Goal: Information Seeking & Learning: Learn about a topic

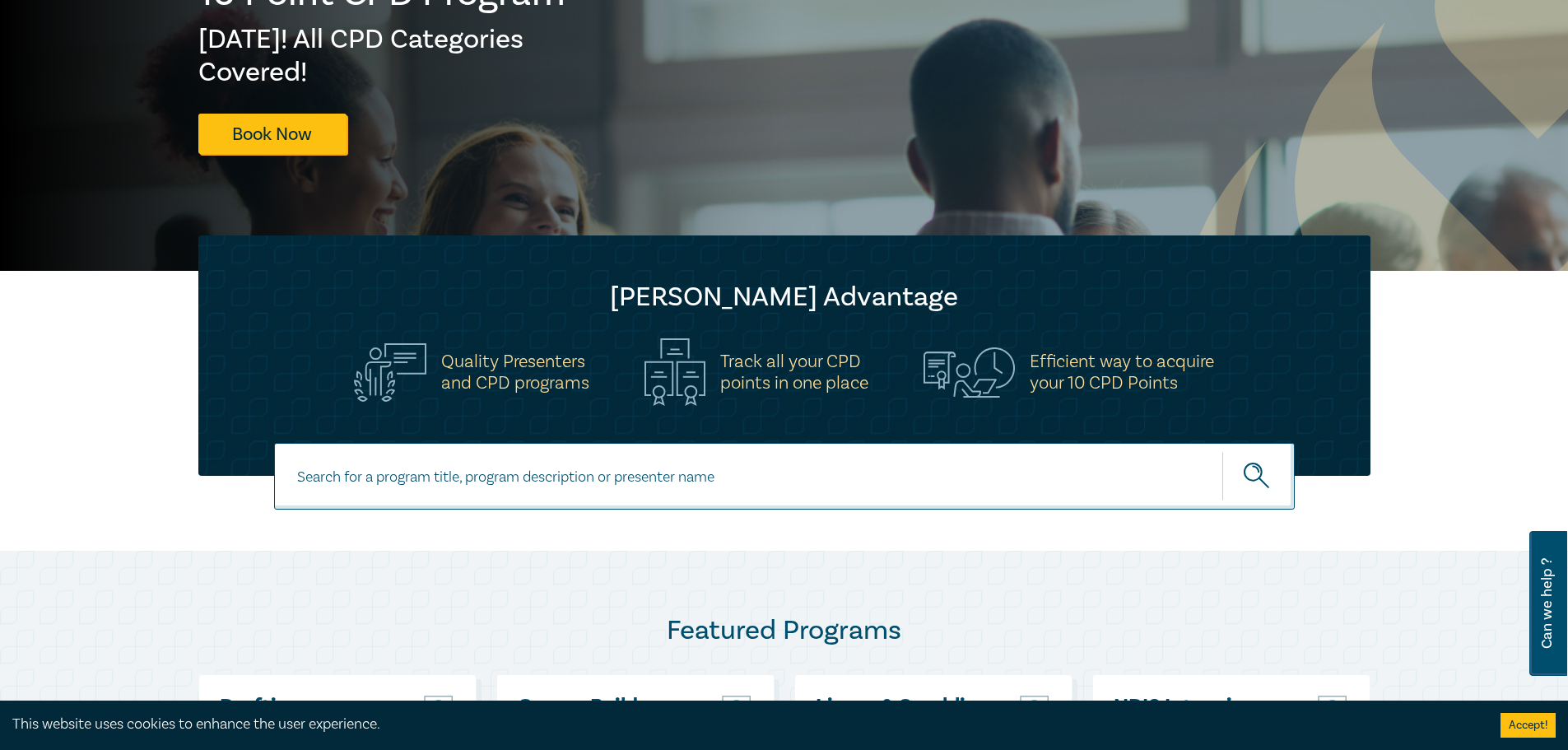
scroll to position [247, 0]
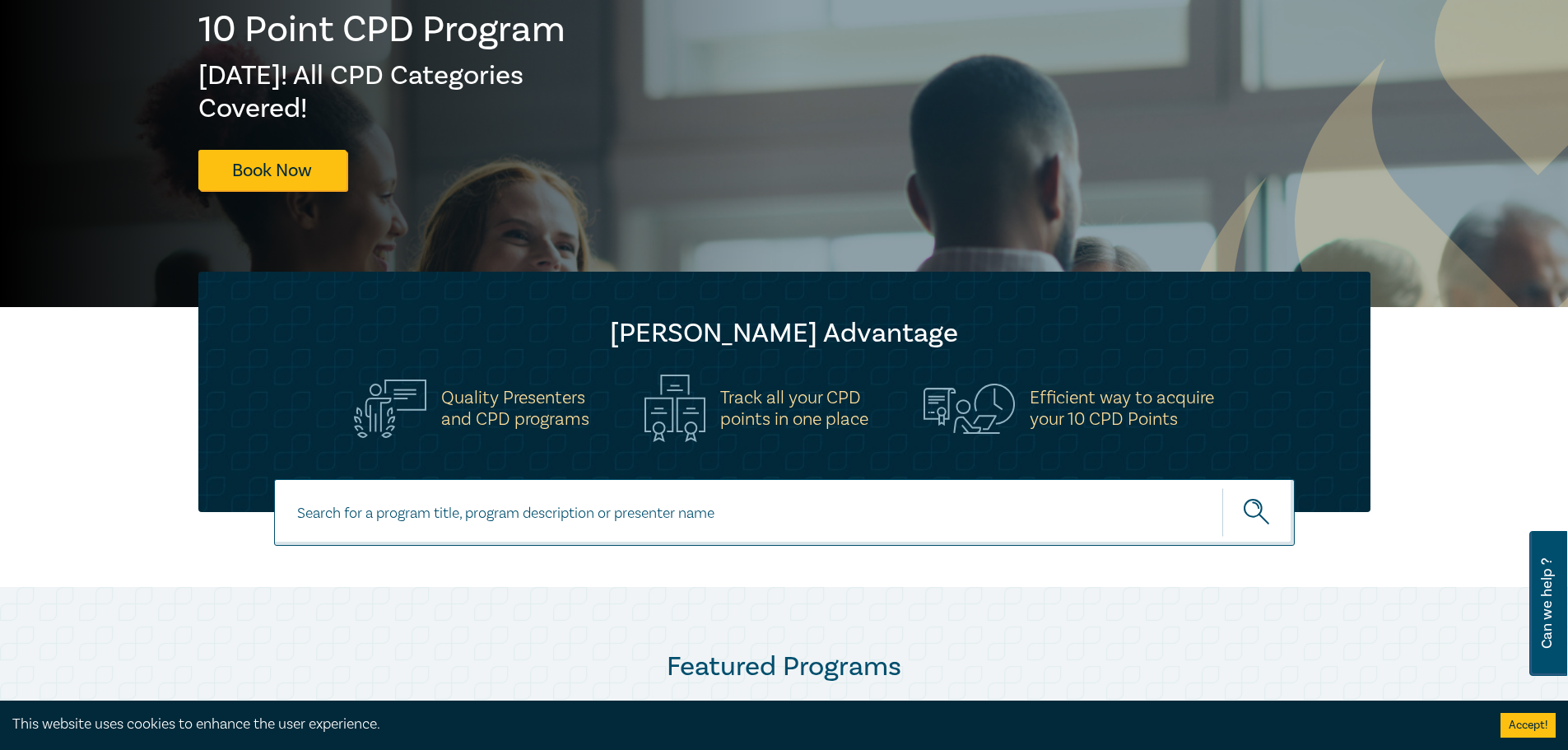
click at [541, 510] on input at bounding box center [784, 512] width 1020 height 67
type input "l"
type input "privilege"
click at [1222, 487] on button "submit" at bounding box center [1258, 512] width 72 height 50
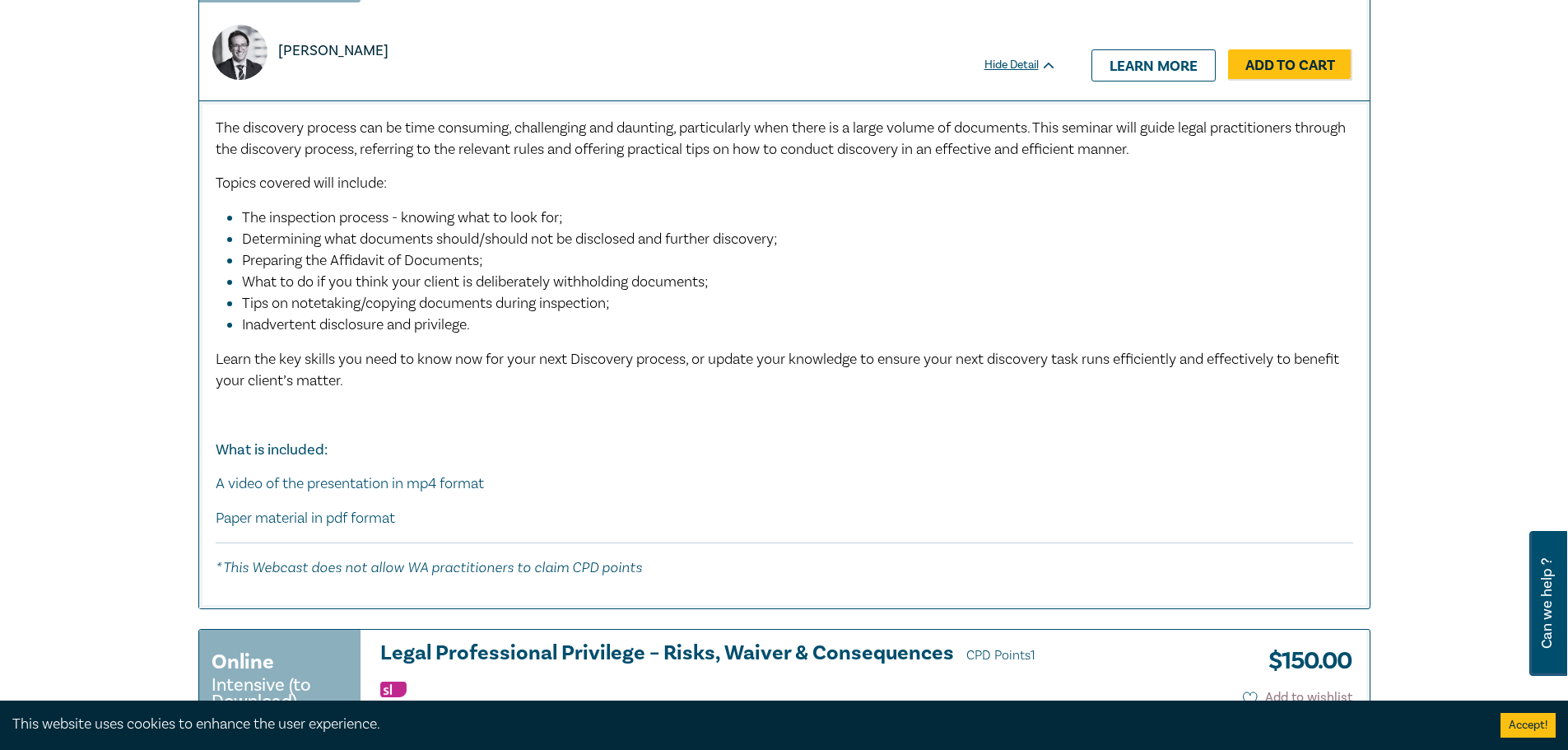
scroll to position [5843, 0]
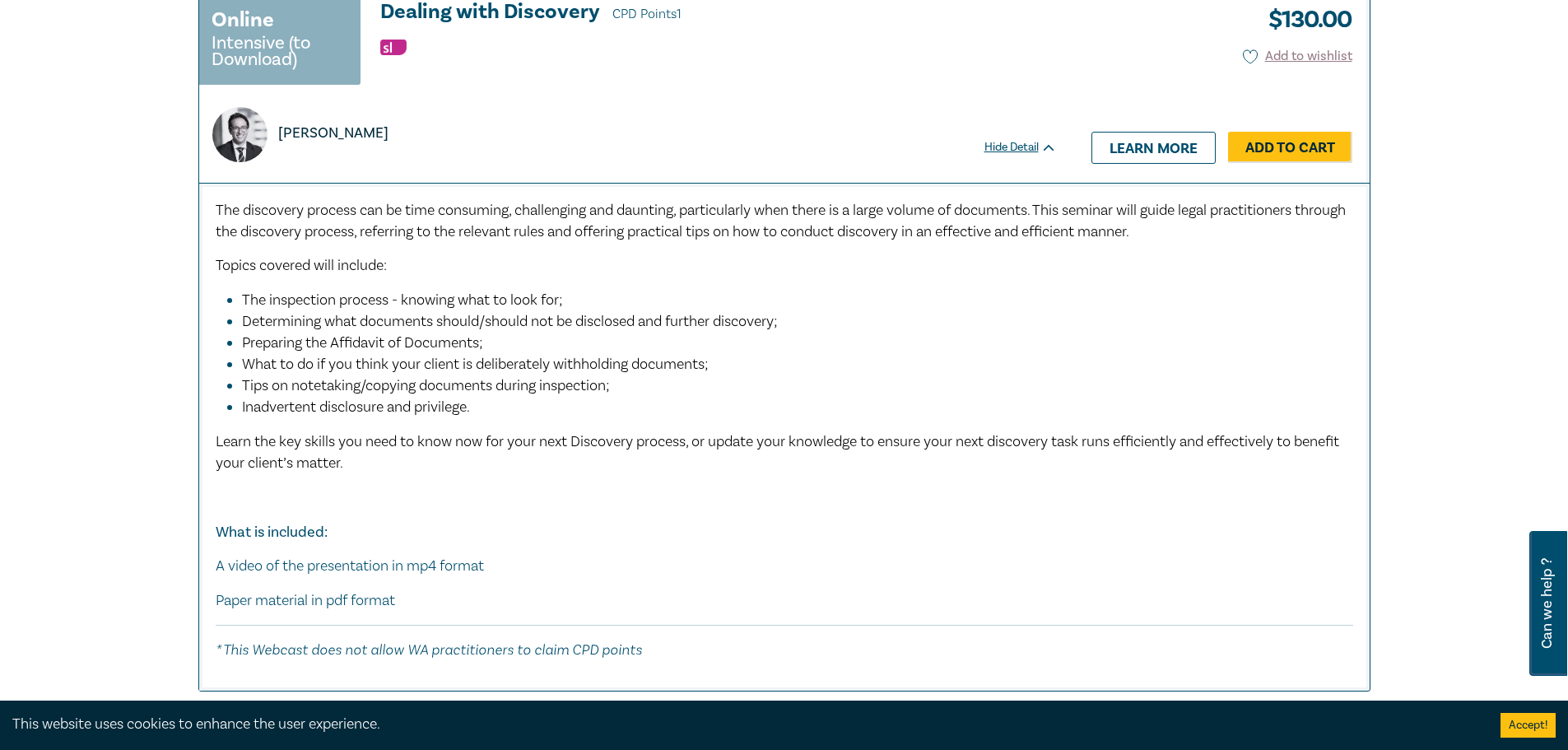
drag, startPoint x: 363, startPoint y: 155, endPoint x: 276, endPoint y: 160, distance: 87.1
click at [276, 160] on div "[PERSON_NAME]" at bounding box center [300, 135] width 176 height 55
drag, startPoint x: 267, startPoint y: 324, endPoint x: 480, endPoint y: 334, distance: 213.2
click at [506, 309] on span "The inspection process - knowing what to look for;" at bounding box center [402, 300] width 321 height 19
click at [442, 375] on li "What to do if you think your client is deliberately withholding documents;" at bounding box center [788, 365] width 1094 height 21
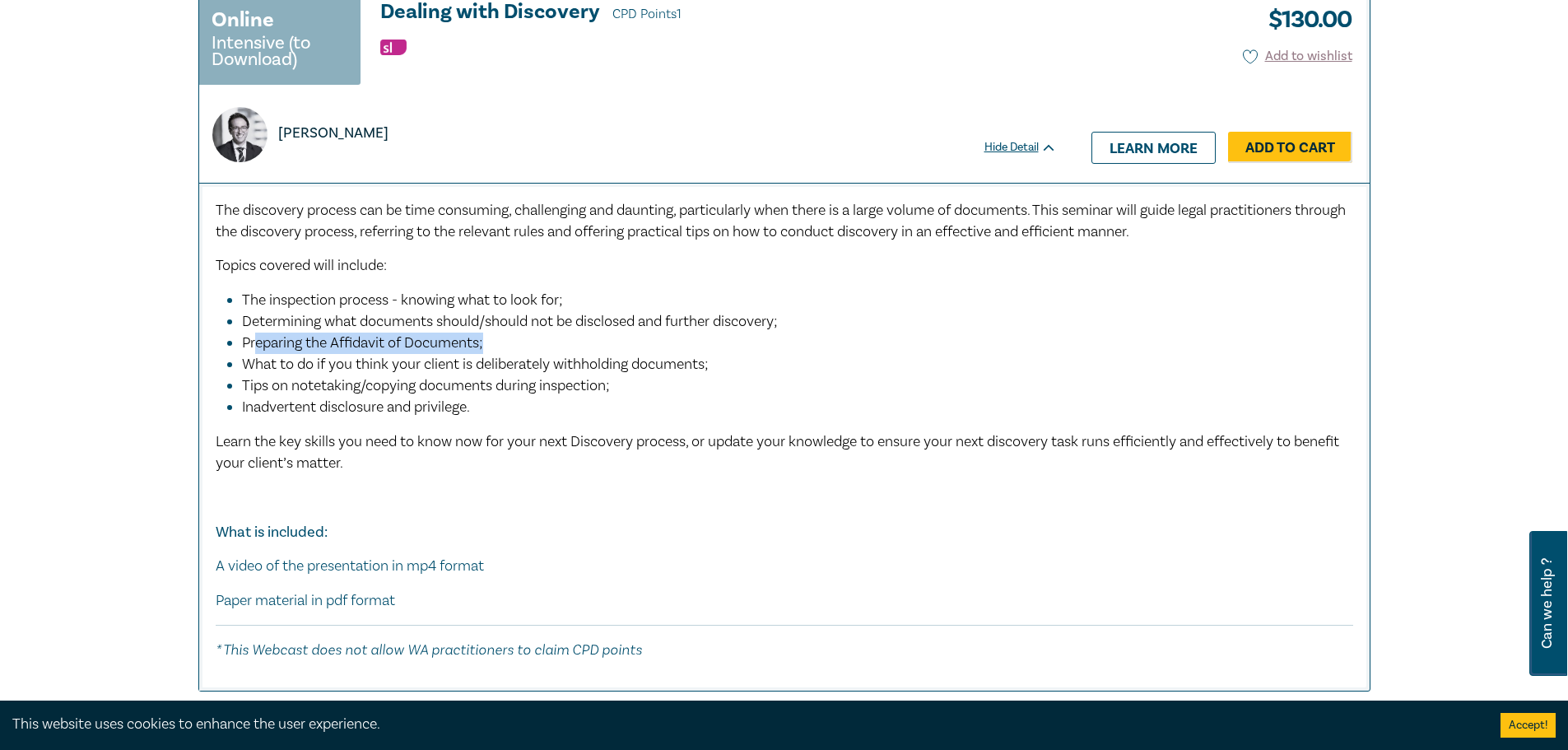
drag, startPoint x: 292, startPoint y: 361, endPoint x: 532, endPoint y: 367, distance: 240.1
click at [539, 354] on li "Preparing the Affidavit of Documents;" at bounding box center [788, 343] width 1094 height 21
click at [535, 374] on span "What to do if you think your client is deliberately withholding documents;" at bounding box center [475, 364] width 466 height 19
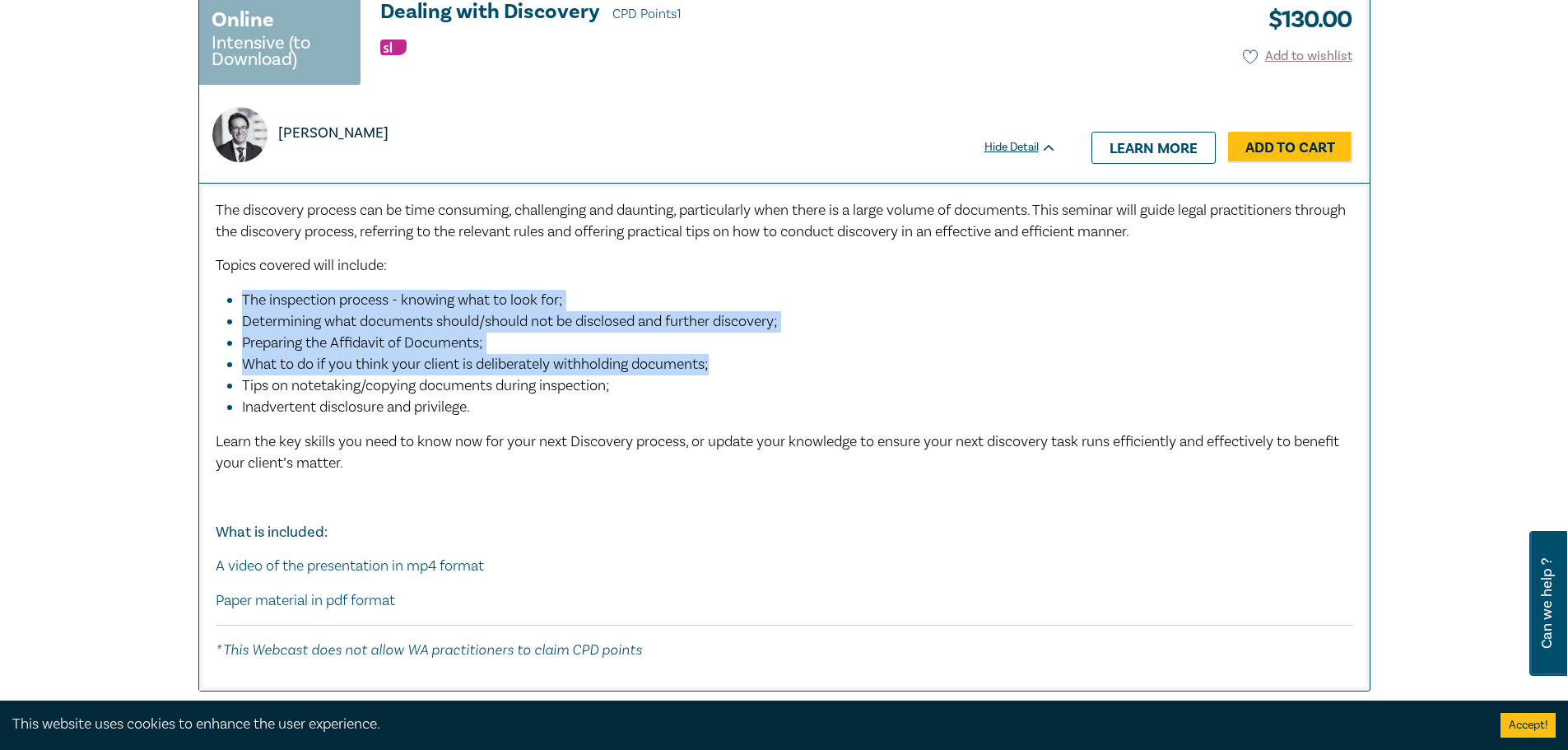
drag, startPoint x: 728, startPoint y: 382, endPoint x: 219, endPoint y: 322, distance: 512.5
click at [219, 322] on ul "The inspection process - knowing what to look for; Determining what documents s…" at bounding box center [784, 353] width 1137 height 128
click at [309, 333] on li "Determining what documents should/should not be disclosed and further discovery;" at bounding box center [788, 322] width 1094 height 21
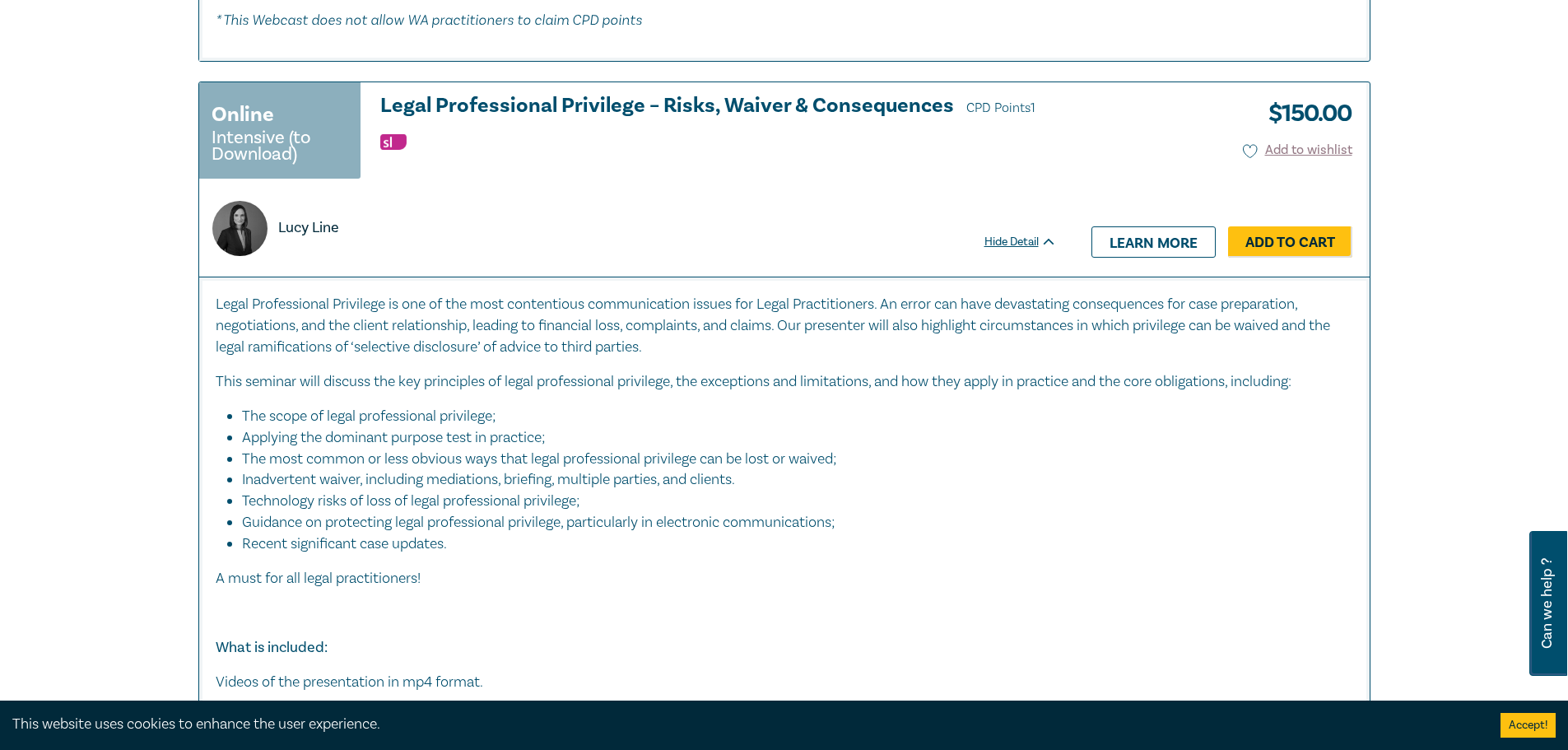
scroll to position [6501, 0]
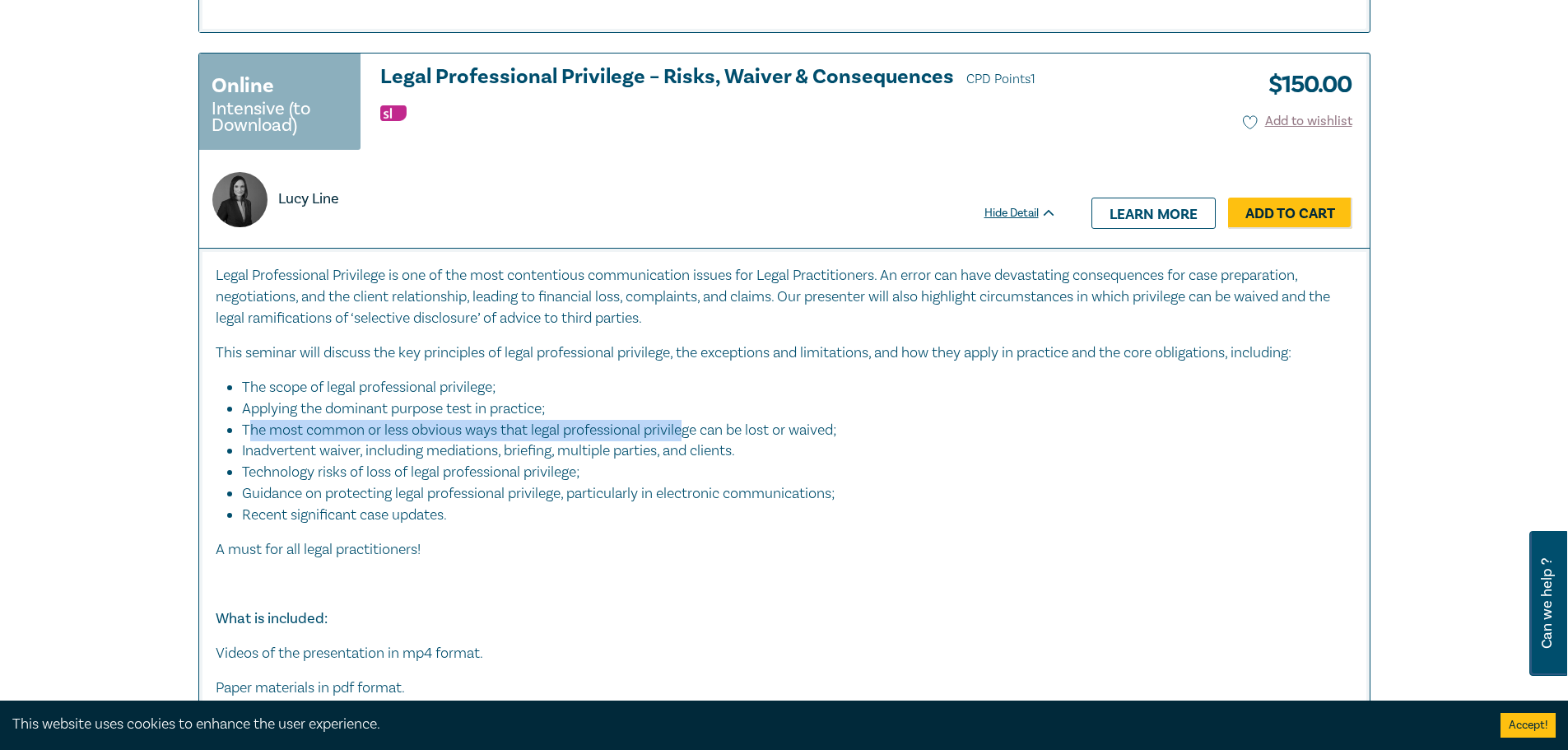
drag, startPoint x: 247, startPoint y: 457, endPoint x: 727, endPoint y: 455, distance: 480.0
click at [727, 441] on li "The most common or less obvious ways that legal professional privilege can be l…" at bounding box center [788, 431] width 1094 height 21
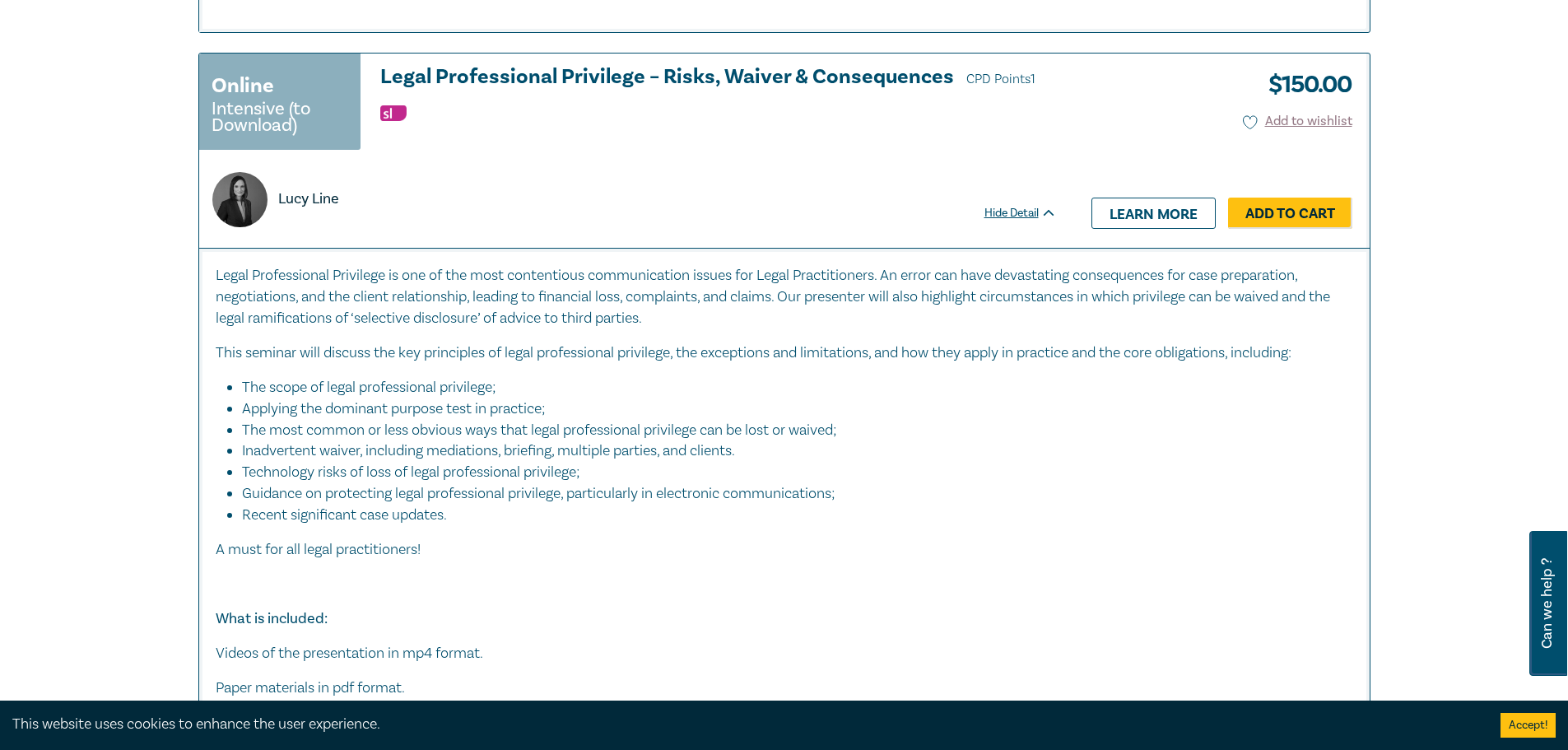
click at [739, 441] on li "The most common or less obvious ways that legal professional privilege can be l…" at bounding box center [788, 431] width 1094 height 21
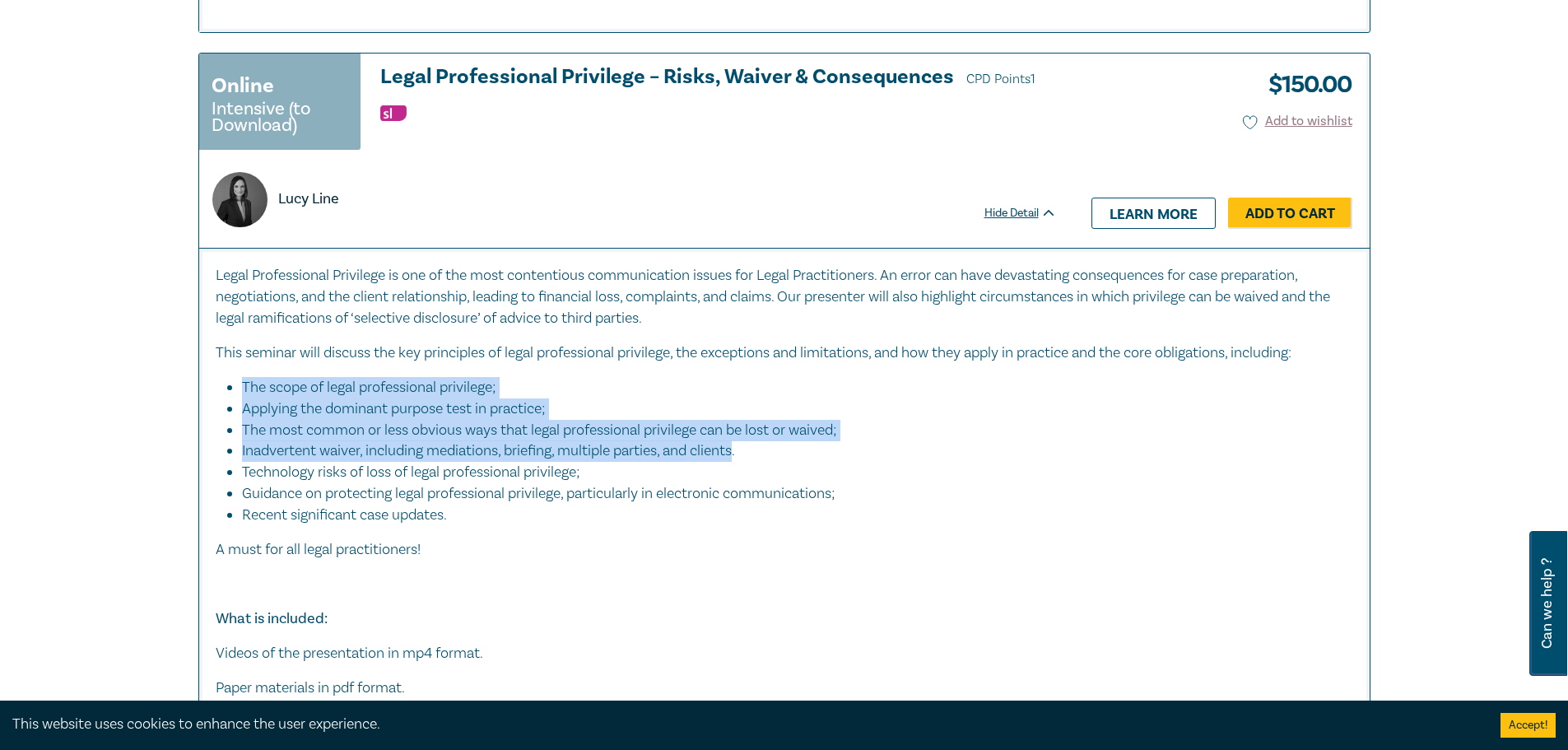
drag, startPoint x: 483, startPoint y: 473, endPoint x: 208, endPoint y: 415, distance: 281.0
click at [208, 415] on div "Legal Professional Privilege is one of the most contentious communication issue…" at bounding box center [784, 506] width 1170 height 515
click at [305, 441] on li "The most common or less obvious ways that legal professional privilege can be l…" at bounding box center [788, 431] width 1094 height 21
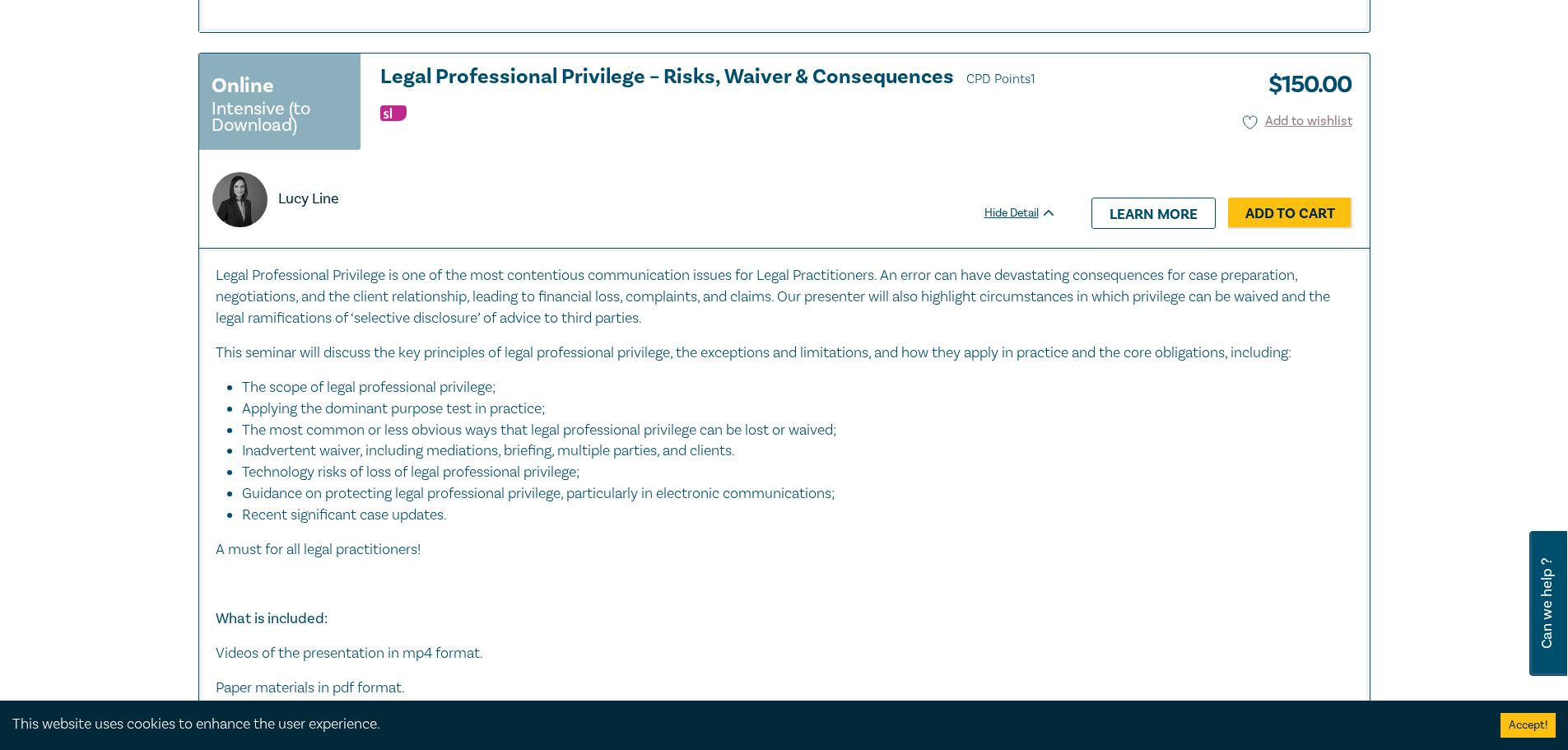
drag, startPoint x: 320, startPoint y: 512, endPoint x: 233, endPoint y: 412, distance: 132.5
click at [233, 412] on ul "The scope of legal professional privilege; Applying the dominant purpose test i…" at bounding box center [784, 451] width 1137 height 149
click at [289, 420] on li "Applying the dominant purpose test in practice;" at bounding box center [788, 409] width 1094 height 21
click at [343, 364] on p "This seminar will discuss the key principles of legal professional privilege, t…" at bounding box center [784, 353] width 1137 height 21
drag, startPoint x: 348, startPoint y: 227, endPoint x: 279, endPoint y: 229, distance: 69.0
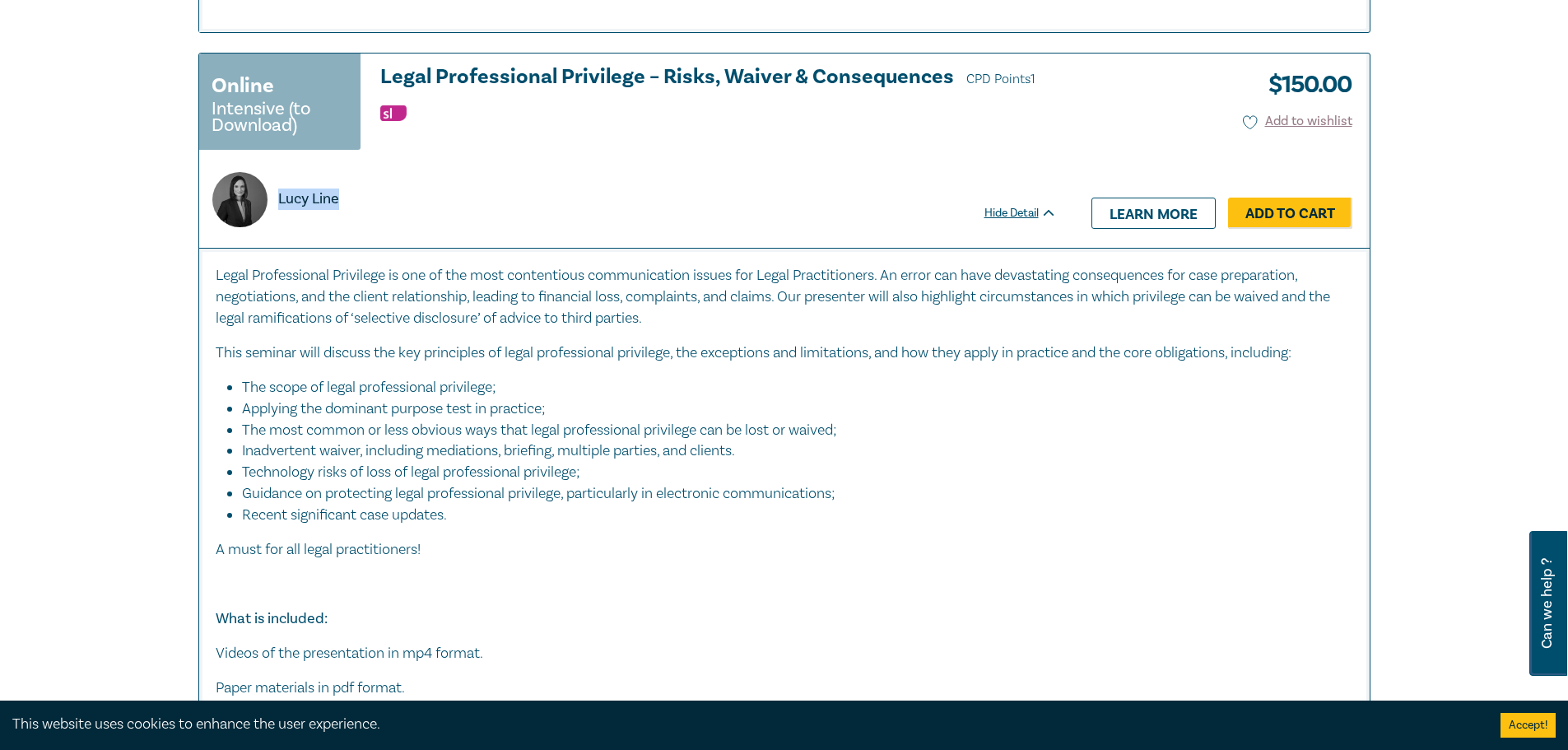
click at [279, 227] on div "Lucy Line" at bounding box center [276, 200] width 146 height 55
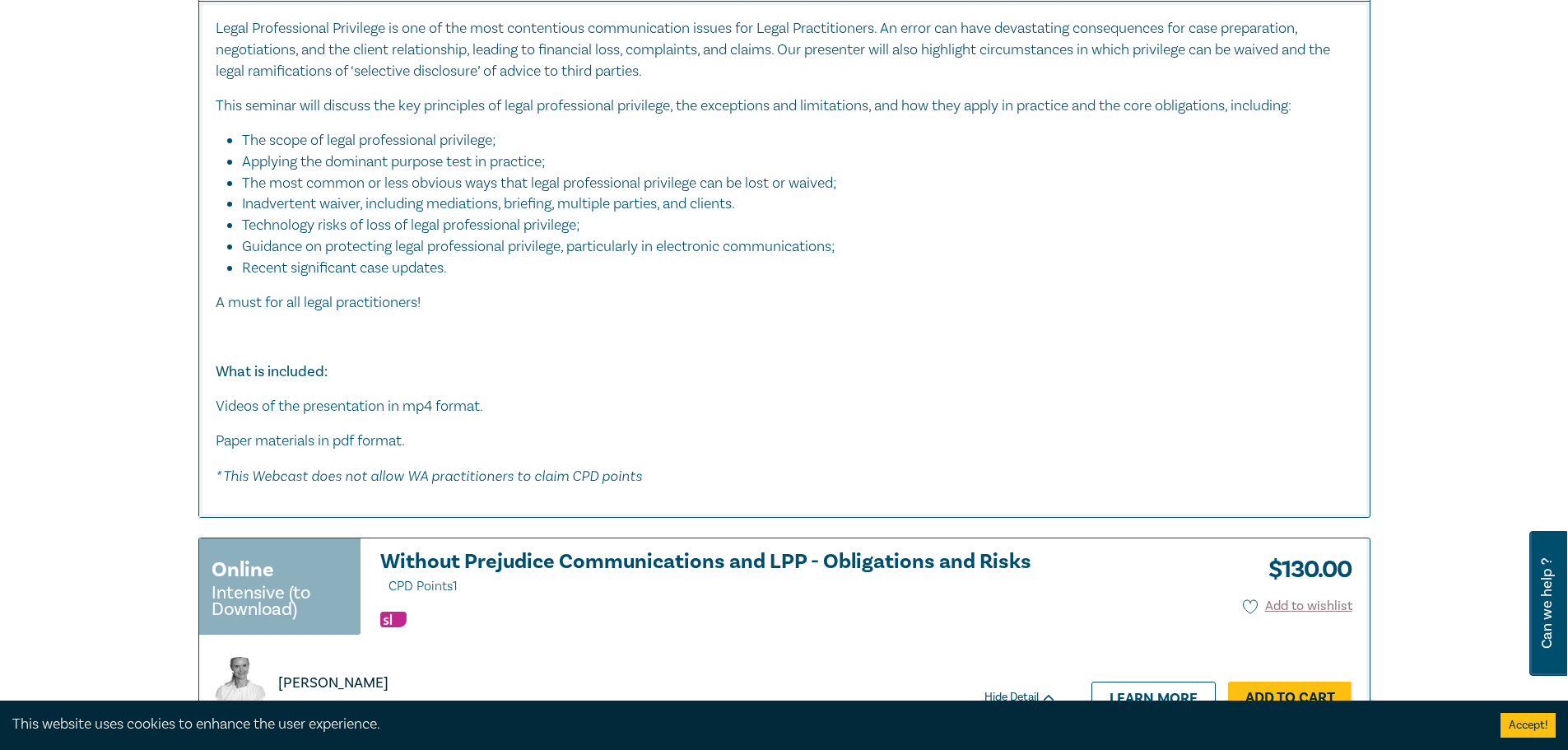
click at [541, 117] on p "This seminar will discuss the key principles of legal professional privilege, t…" at bounding box center [784, 106] width 1137 height 21
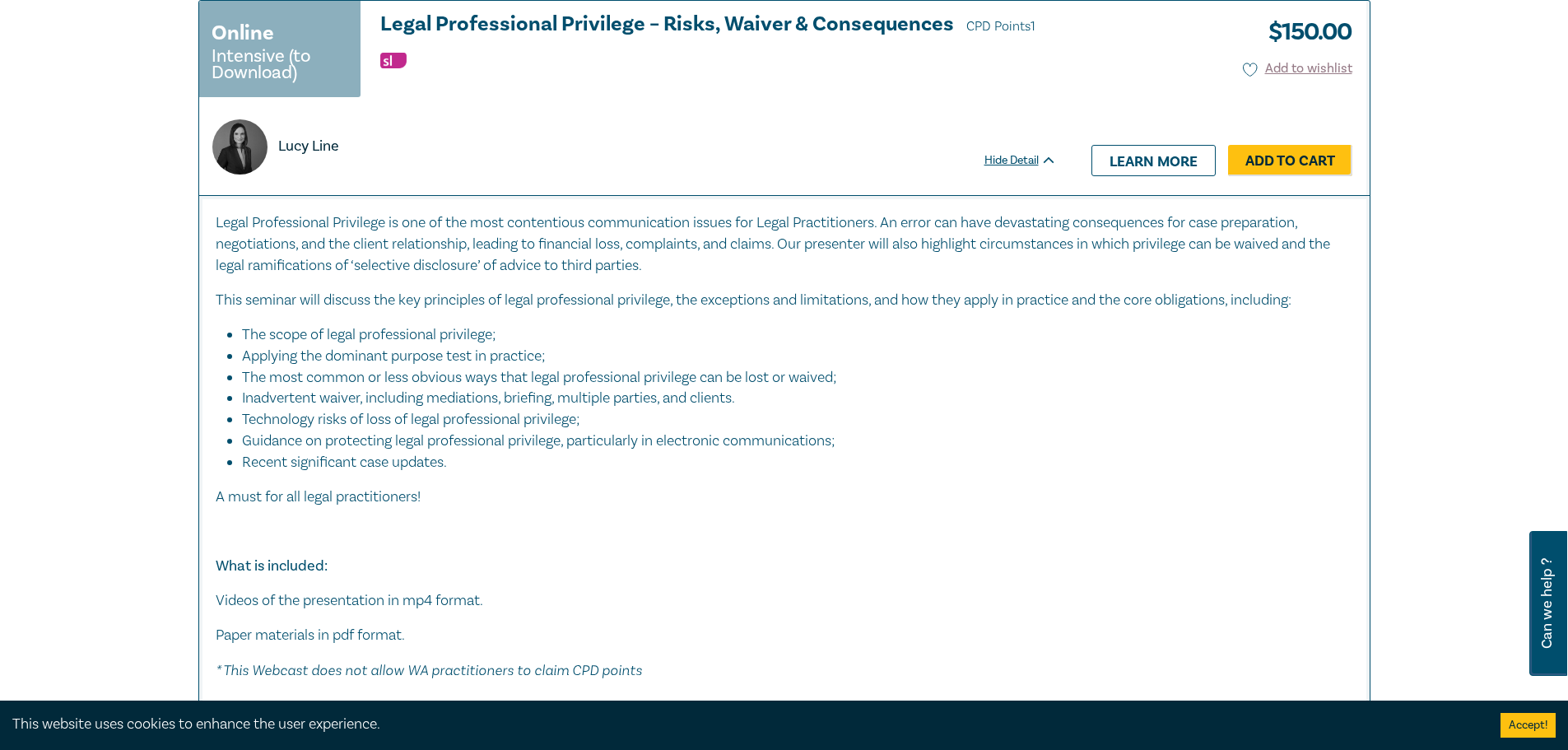
scroll to position [6584, 0]
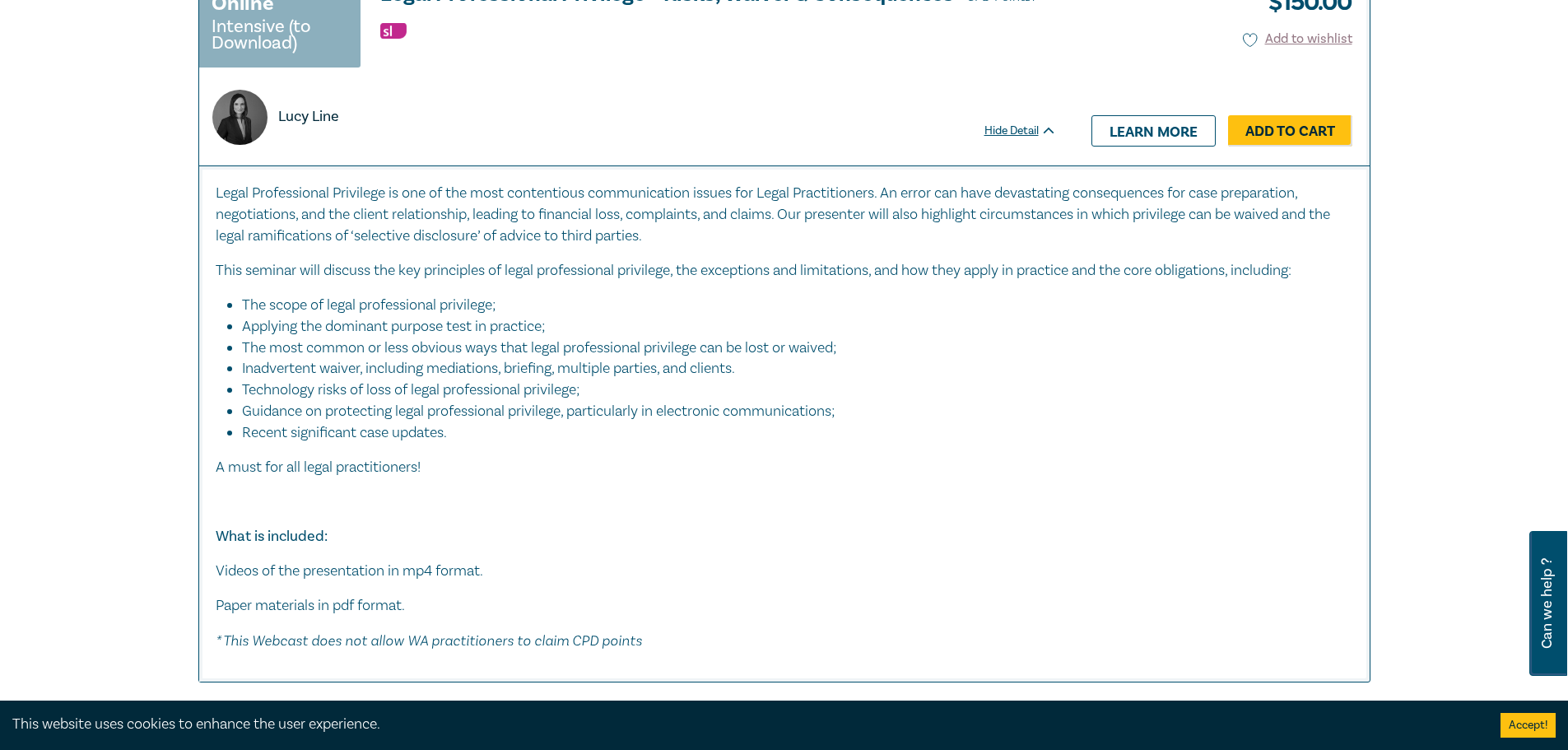
click at [188, 315] on div "Online Intensive (to Download) Legal Professional Privilege – Risks, Waiver & C…" at bounding box center [784, 326] width 1192 height 711
